Goal: Information Seeking & Learning: Check status

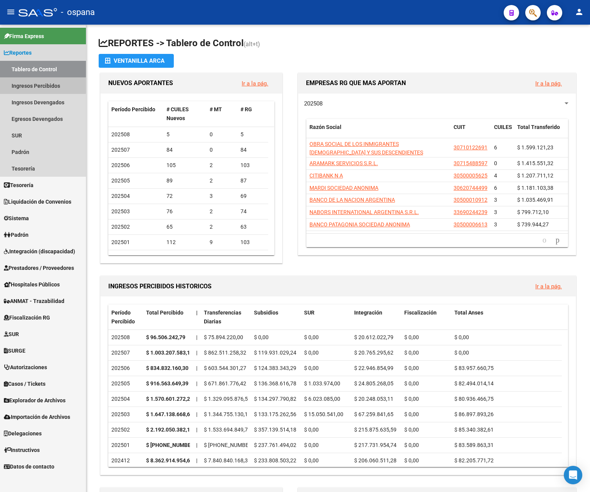
click at [42, 83] on link "Ingresos Percibidos" at bounding box center [43, 85] width 86 height 17
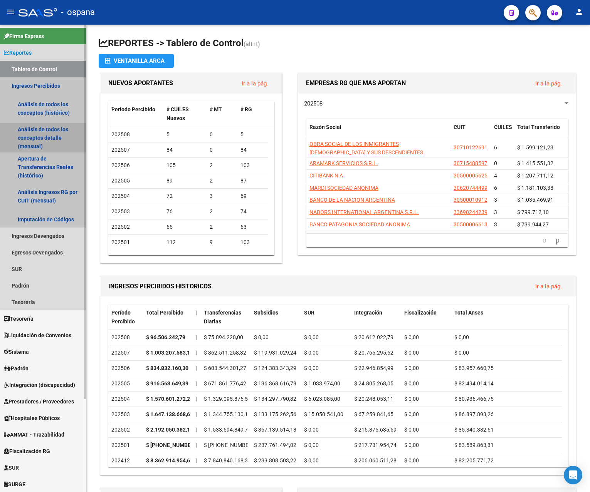
click at [50, 130] on link "Análisis de todos los conceptos detalle (mensual)" at bounding box center [43, 137] width 86 height 29
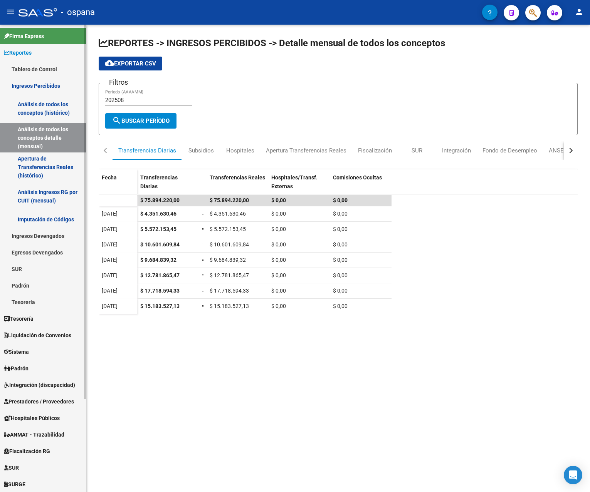
click at [48, 84] on link "Ingresos Percibidos" at bounding box center [43, 85] width 86 height 17
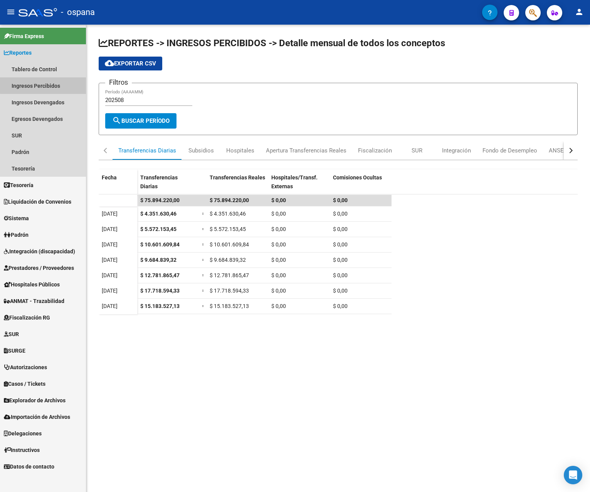
click at [48, 85] on link "Ingresos Percibidos" at bounding box center [43, 85] width 86 height 17
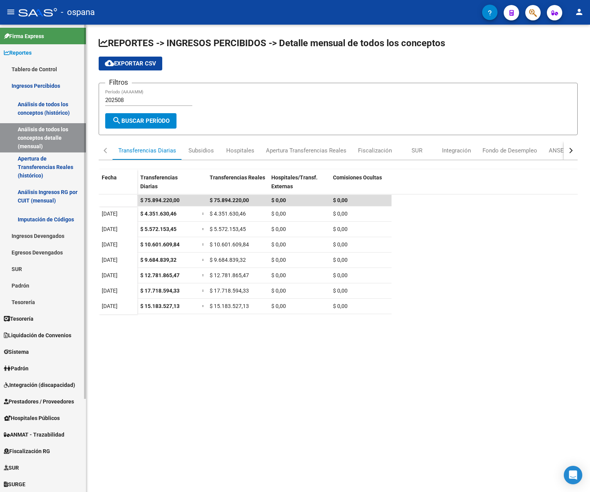
click at [45, 101] on link "Análisis de todos los conceptos (histórico)" at bounding box center [43, 108] width 86 height 29
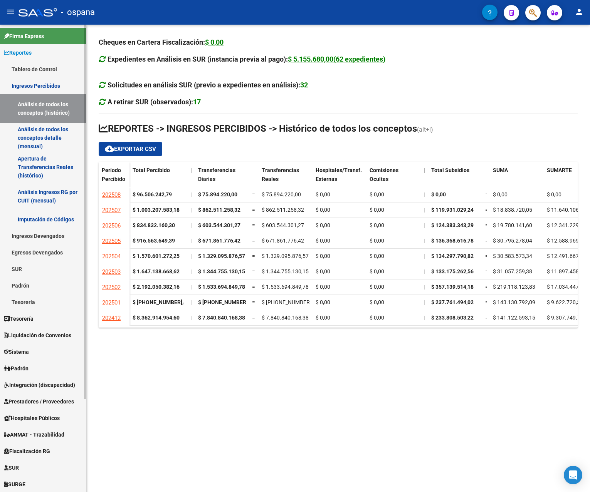
click at [43, 65] on link "Tablero de Control" at bounding box center [43, 69] width 86 height 17
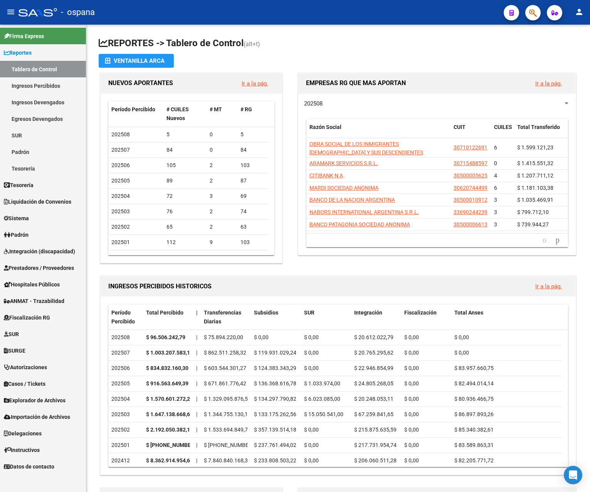
click at [579, 11] on mat-icon "person" at bounding box center [578, 11] width 9 height 9
click at [572, 49] on button "exit_to_app Salir" at bounding box center [563, 51] width 47 height 18
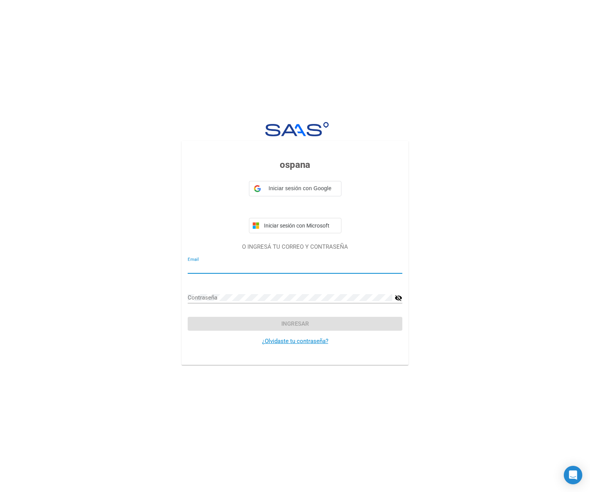
type input "[PERSON_NAME][EMAIL_ADDRESS][DOMAIN_NAME]"
